Goal: Download file/media

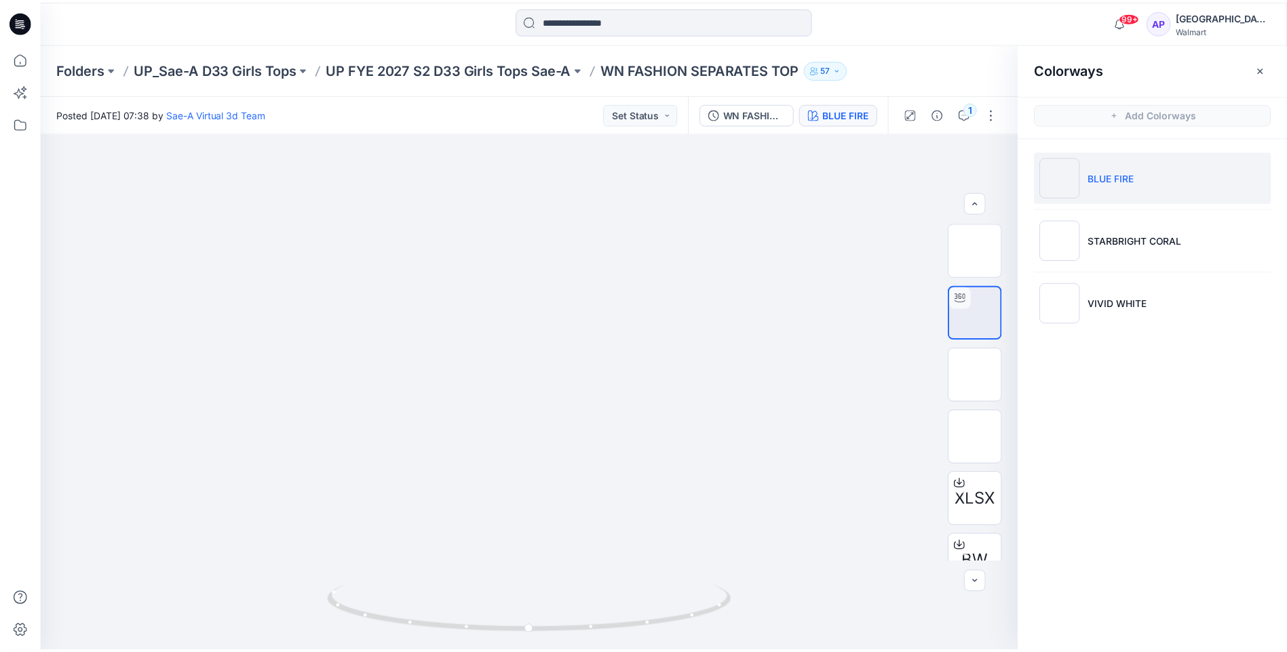
scroll to position [68, 0]
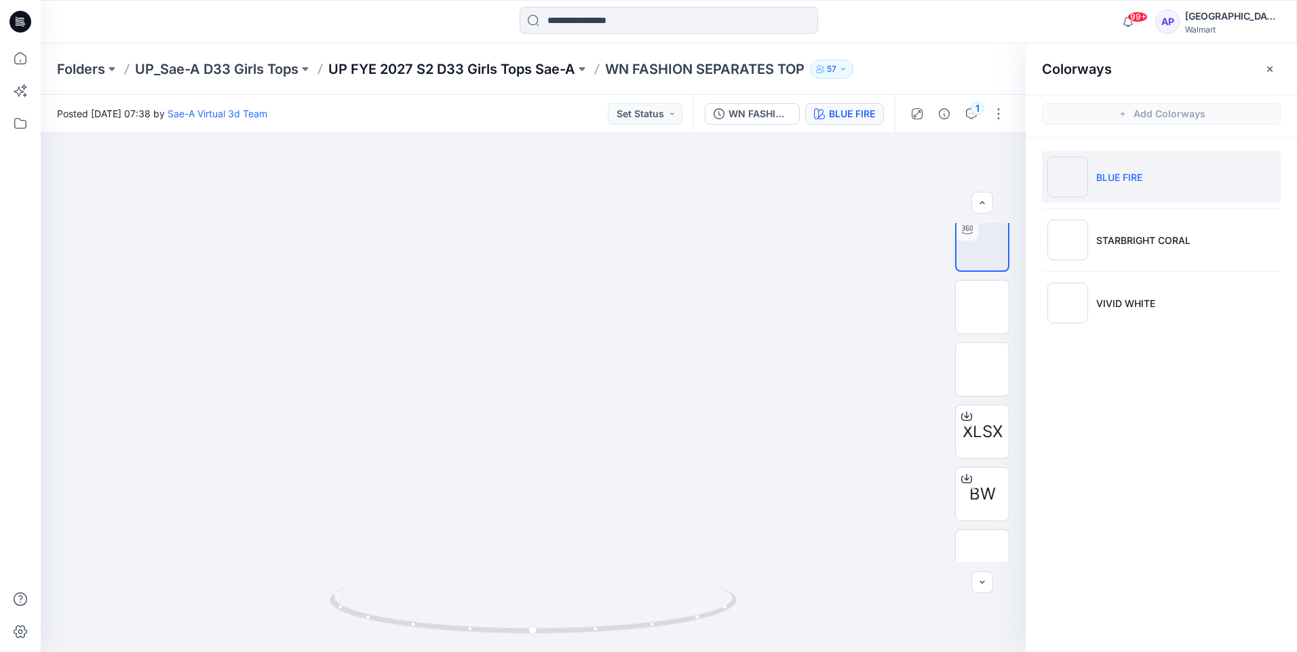
click at [536, 70] on p "UP FYE 2027 S2 D33 Girls Tops Sae-A" at bounding box center [451, 69] width 247 height 19
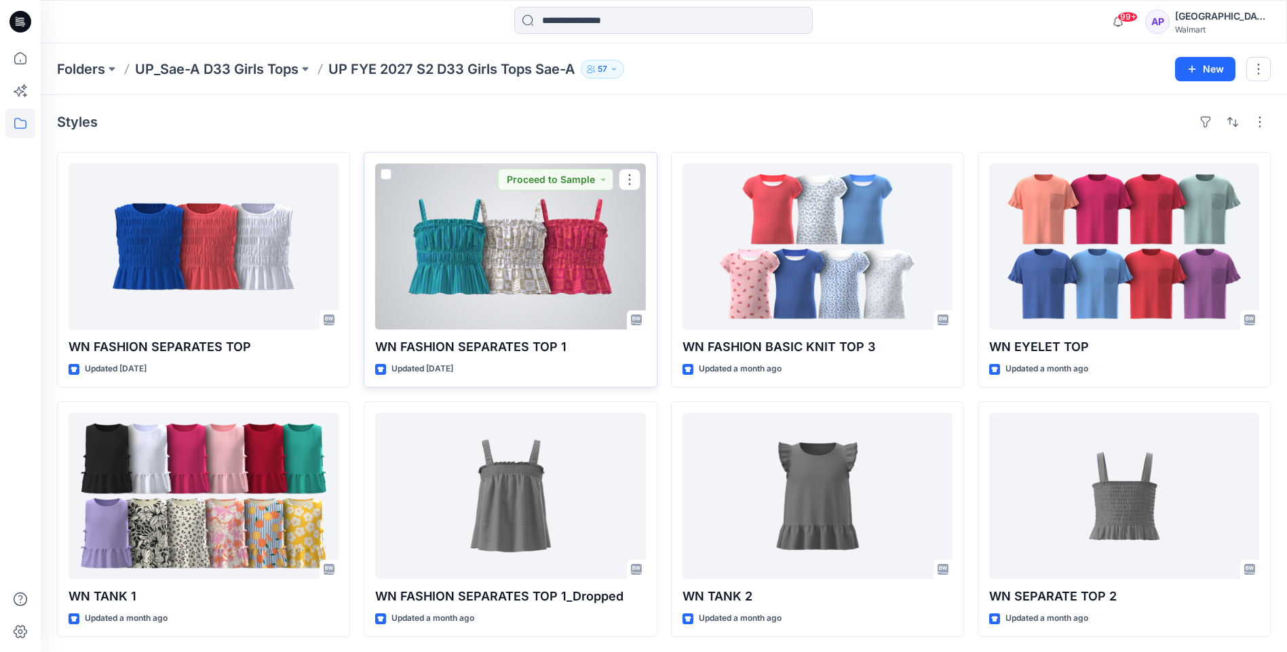
scroll to position [1, 0]
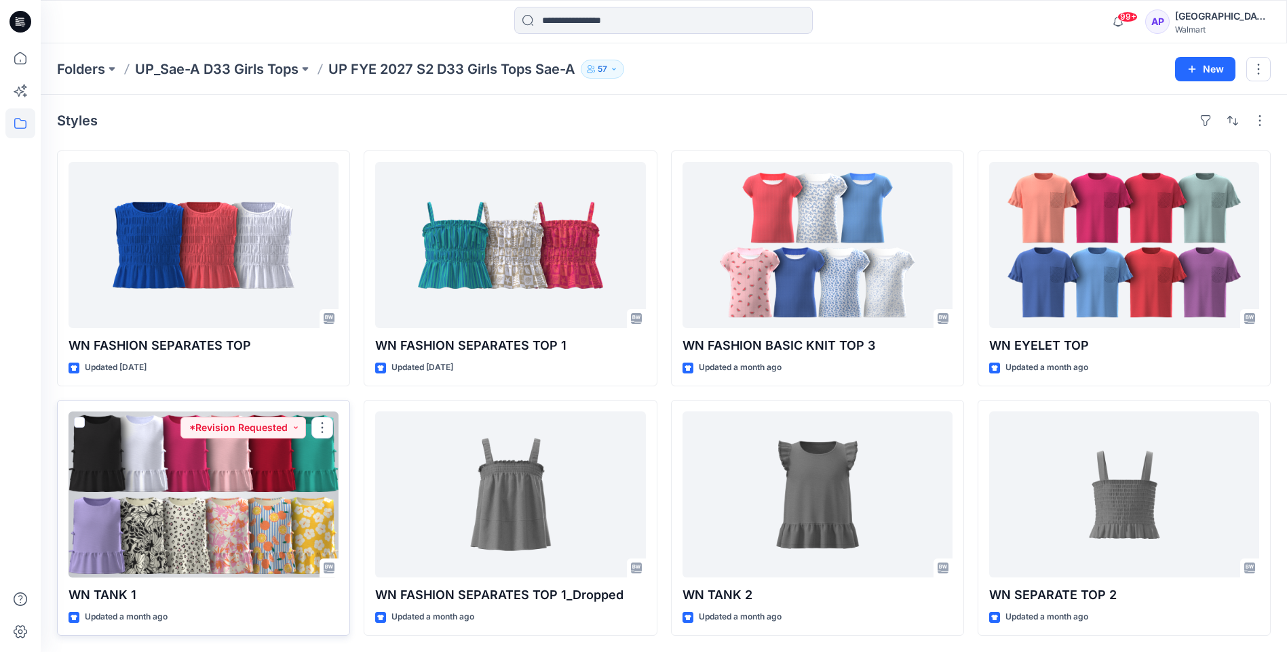
click at [179, 496] on div at bounding box center [204, 495] width 270 height 166
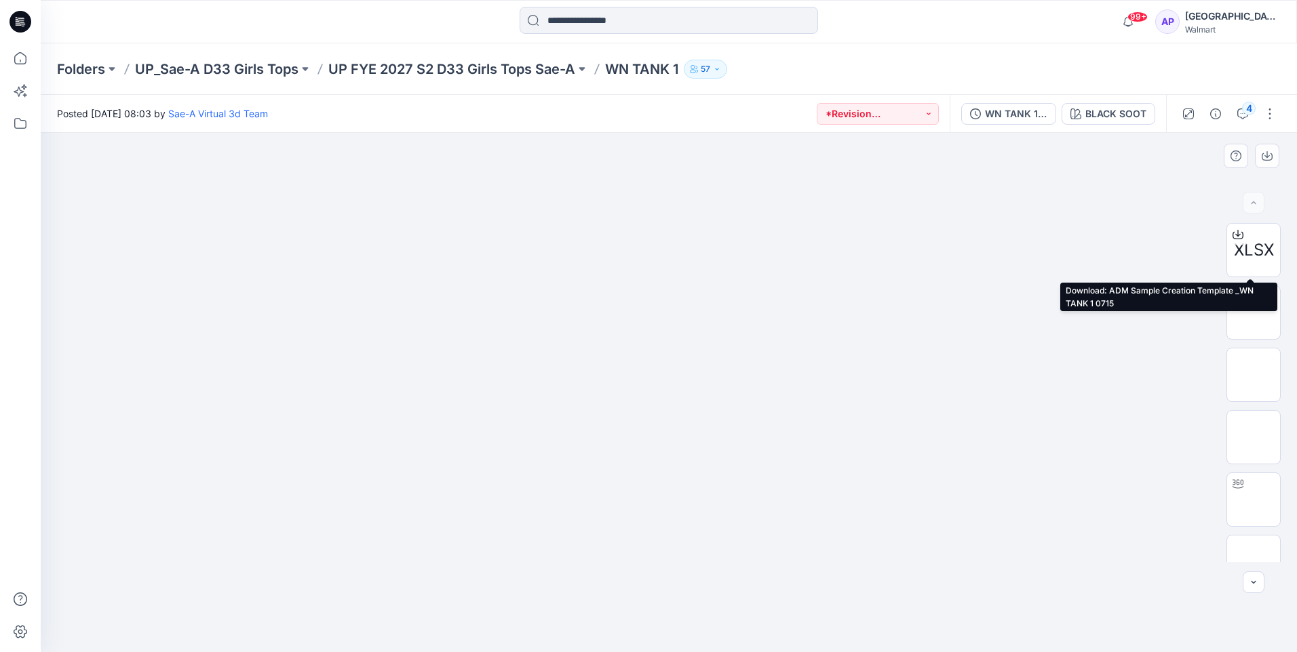
drag, startPoint x: 1258, startPoint y: 253, endPoint x: 1141, endPoint y: 226, distance: 120.4
click at [1141, 226] on div at bounding box center [669, 393] width 1256 height 520
click at [1236, 237] on icon at bounding box center [1237, 234] width 11 height 11
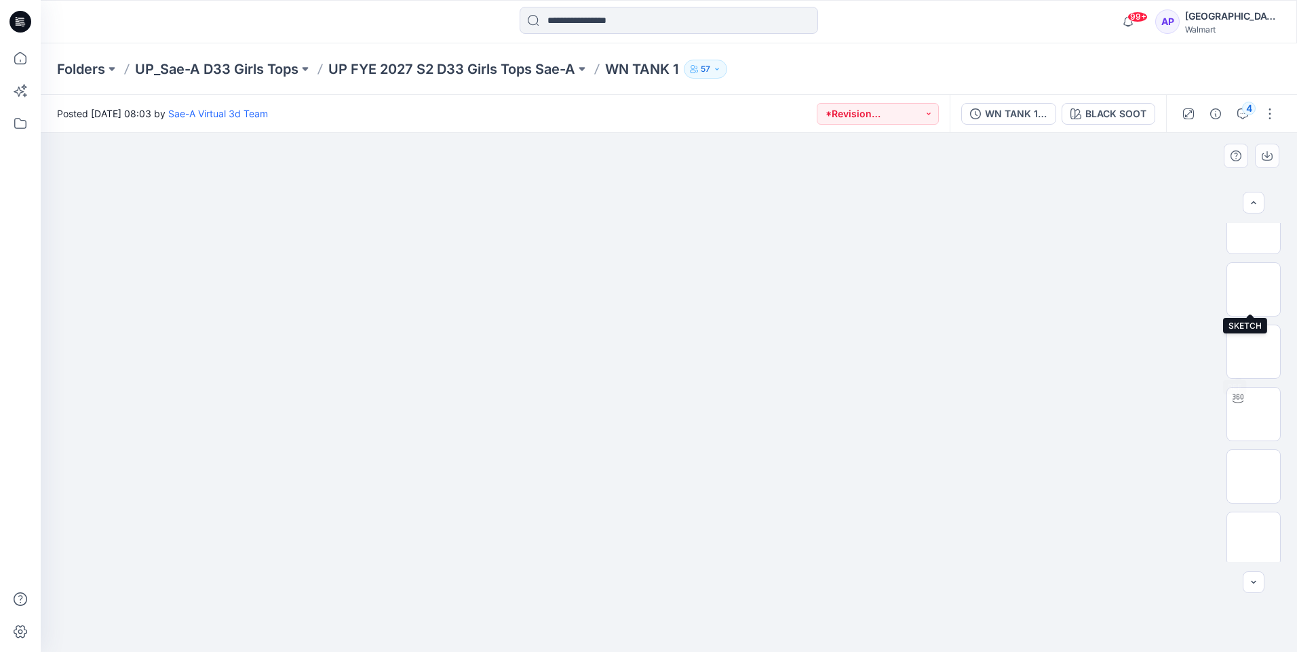
scroll to position [136, 0]
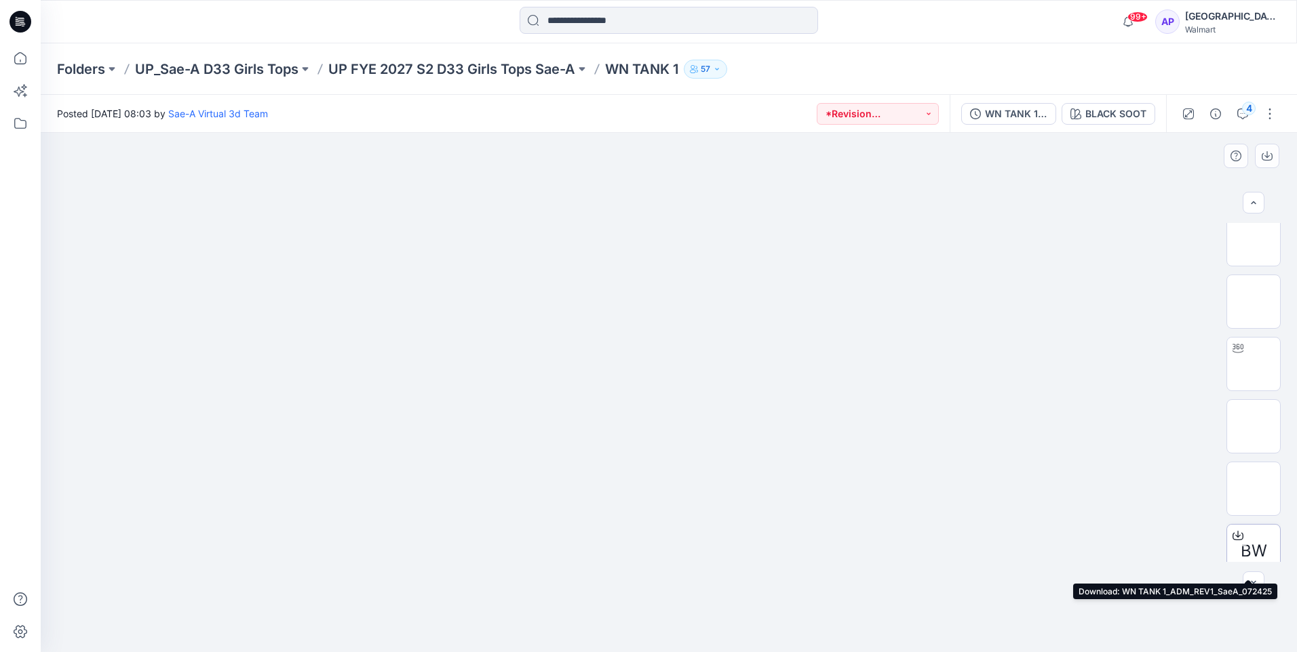
click at [1259, 547] on span "BW" at bounding box center [1254, 551] width 26 height 24
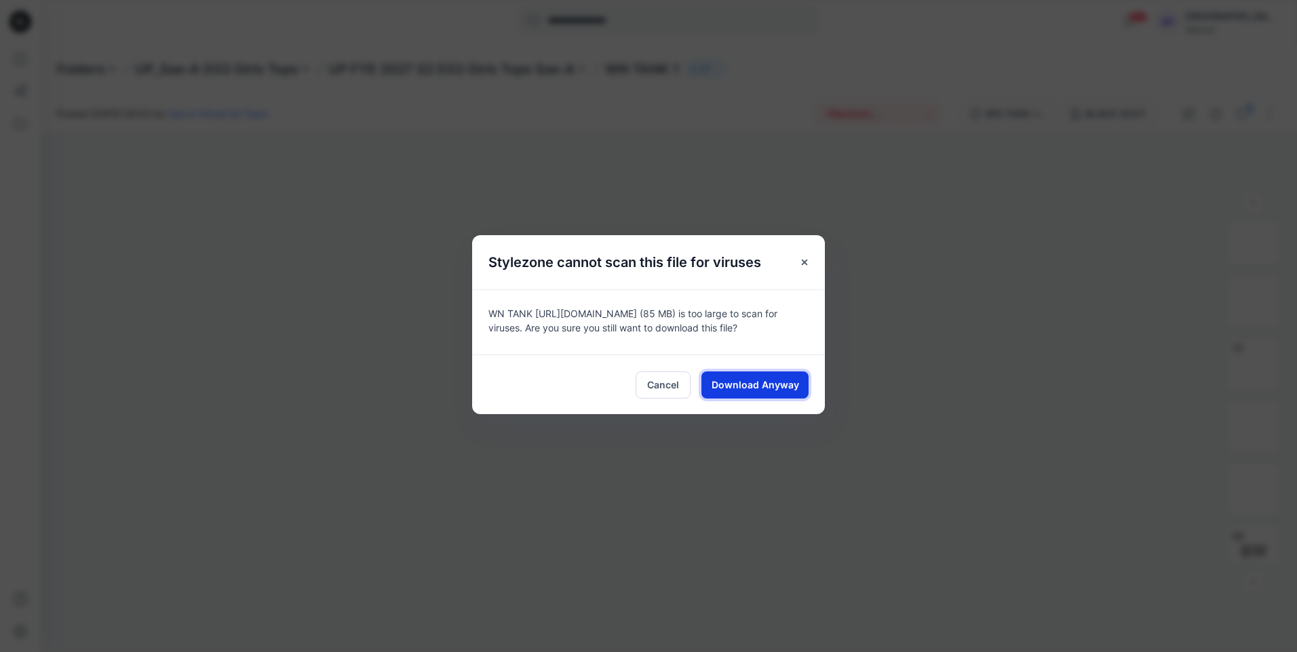
click at [762, 391] on span "Download Anyway" at bounding box center [754, 385] width 87 height 14
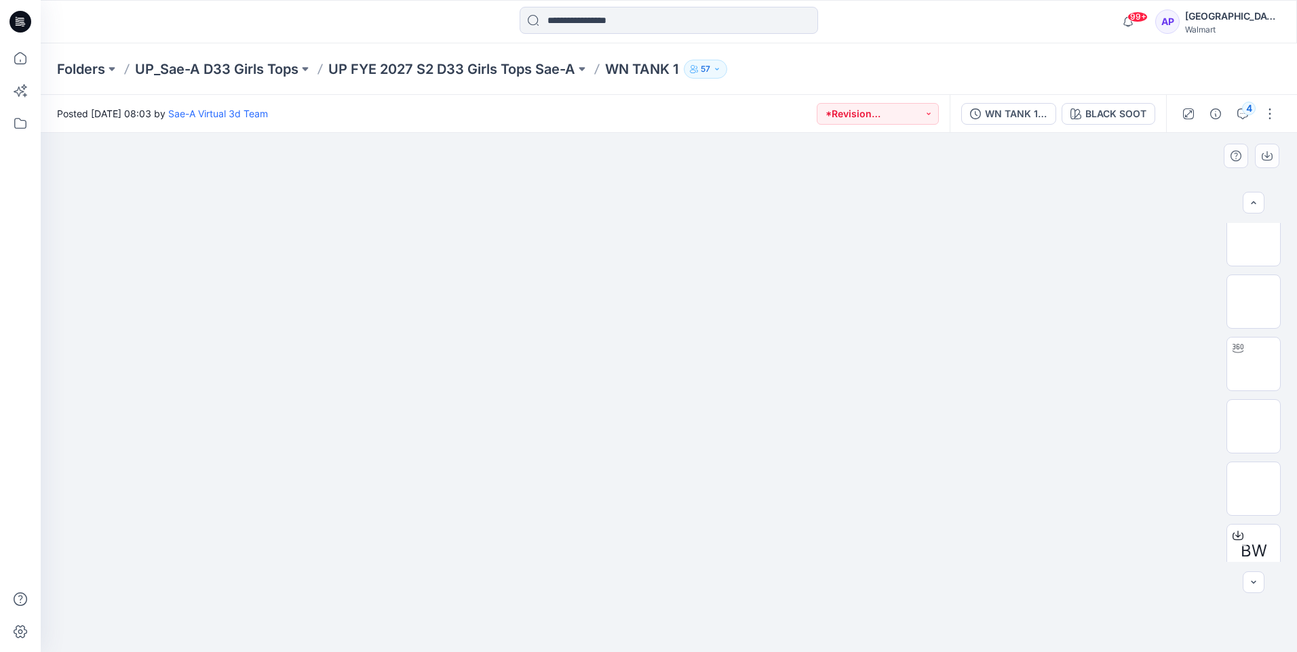
click at [341, 619] on div at bounding box center [669, 393] width 1256 height 520
click at [700, 614] on div at bounding box center [669, 393] width 1256 height 520
click at [1263, 547] on span "BW" at bounding box center [1254, 551] width 26 height 24
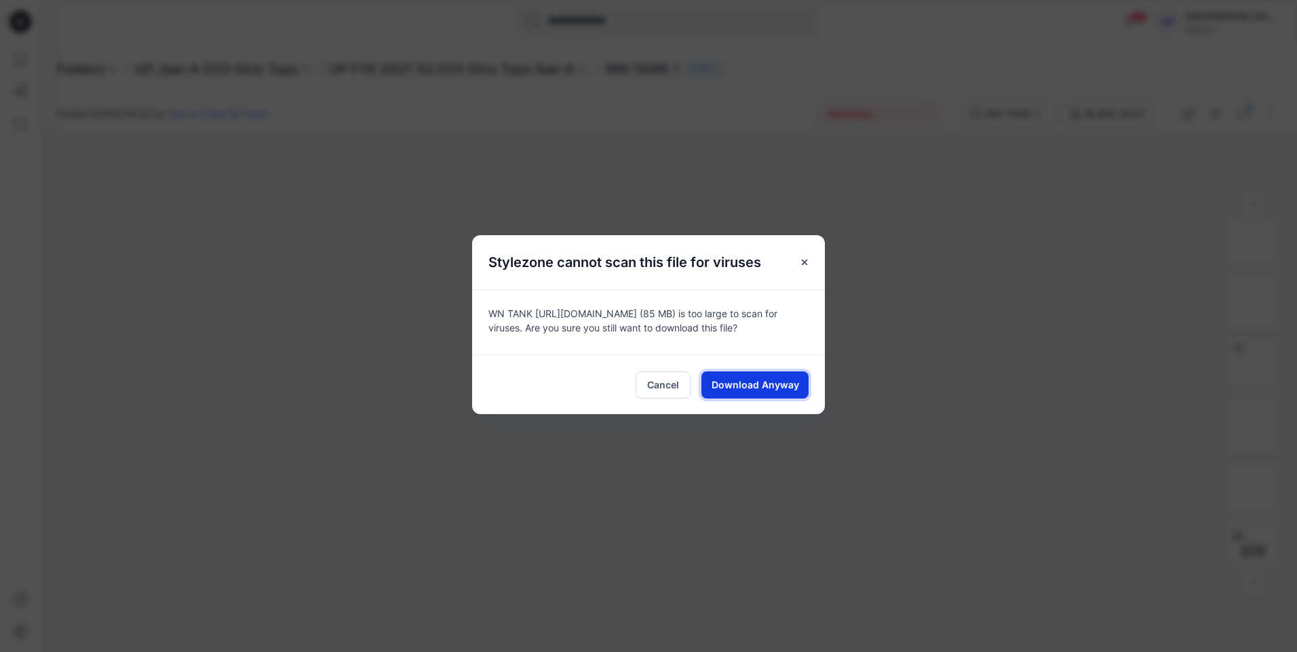
click at [741, 389] on span "Download Anyway" at bounding box center [754, 385] width 87 height 14
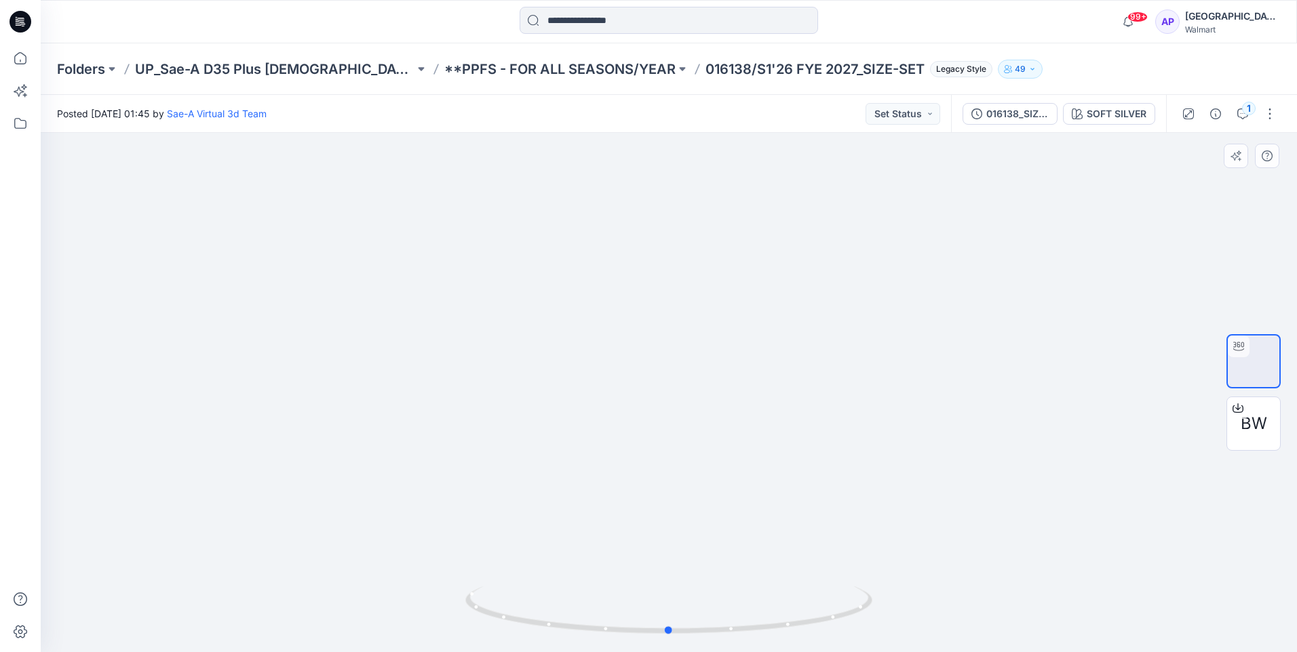
click at [1019, 480] on div at bounding box center [669, 393] width 1256 height 520
drag, startPoint x: 1002, startPoint y: 476, endPoint x: 872, endPoint y: 541, distance: 145.9
click at [872, 541] on div at bounding box center [669, 393] width 1256 height 520
